Goal: Transaction & Acquisition: Purchase product/service

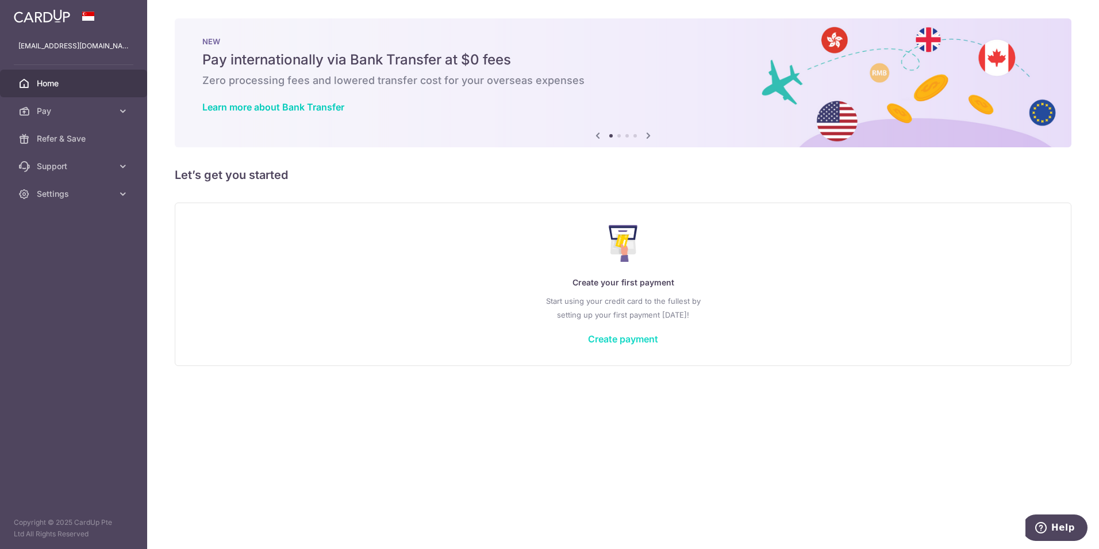
click at [647, 338] on link "Create payment" at bounding box center [623, 338] width 70 height 11
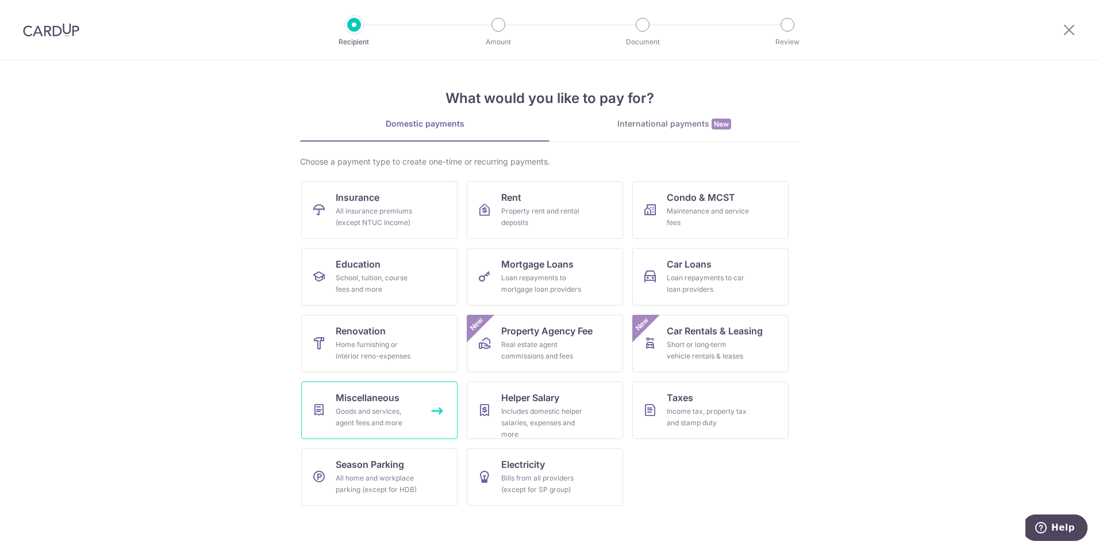
click at [377, 404] on link "Miscellaneous Goods and services, agent fees and more" at bounding box center [379, 409] width 156 height 57
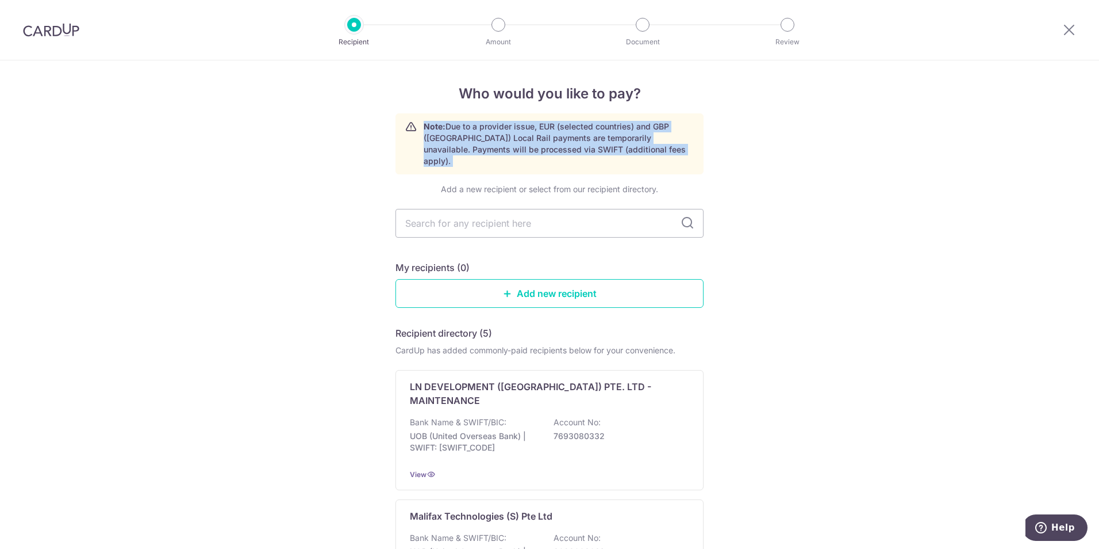
drag, startPoint x: 320, startPoint y: 130, endPoint x: 388, endPoint y: 170, distance: 78.6
click at [389, 170] on div "Who would you like to pay? Note: Due to a provider issue, EUR (selected countri…" at bounding box center [549, 559] width 1099 height 998
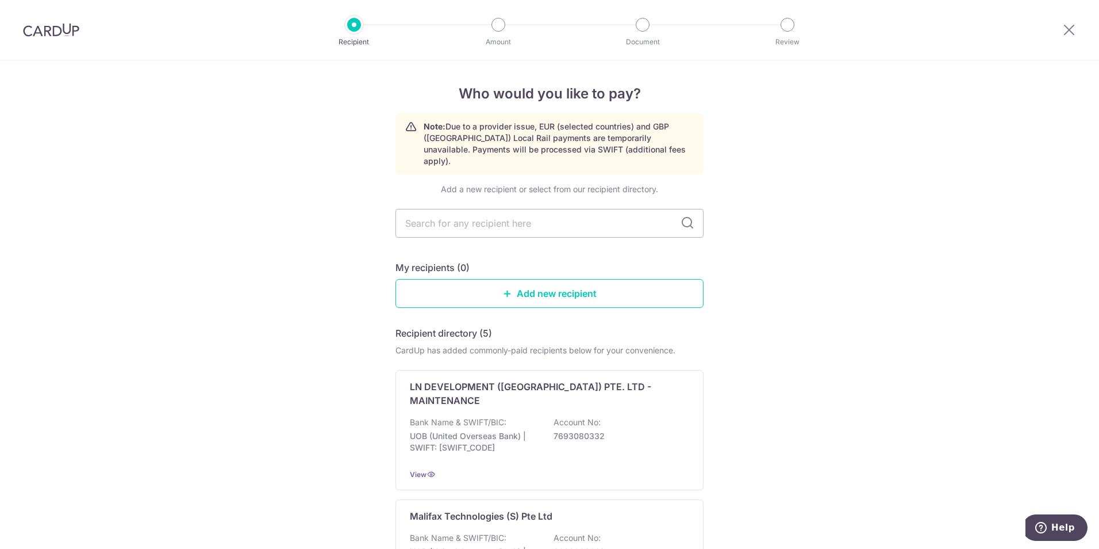
click at [116, 276] on div "Who would you like to pay? Note: Due to a provider issue, EUR (selected countri…" at bounding box center [549, 559] width 1099 height 998
